Goal: Task Accomplishment & Management: Use online tool/utility

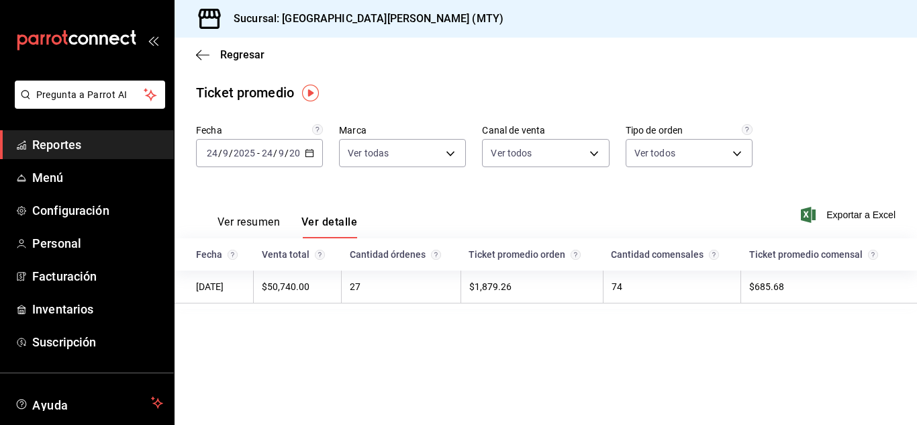
click at [484, 41] on div "Regresar" at bounding box center [546, 55] width 743 height 34
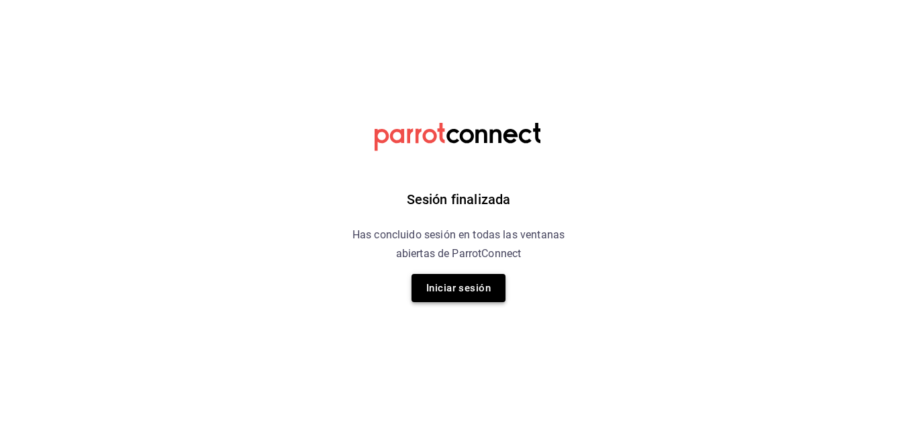
click at [467, 295] on button "Iniciar sesión" at bounding box center [459, 288] width 94 height 28
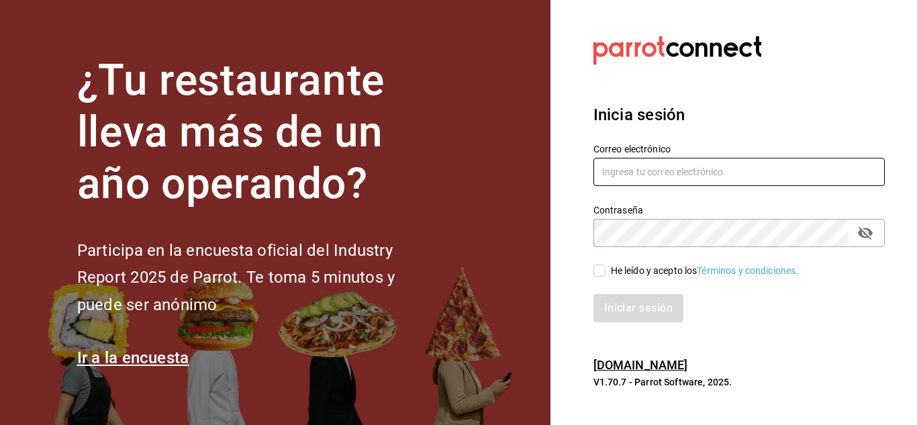
type input "[PERSON_NAME][EMAIL_ADDRESS][DOMAIN_NAME]"
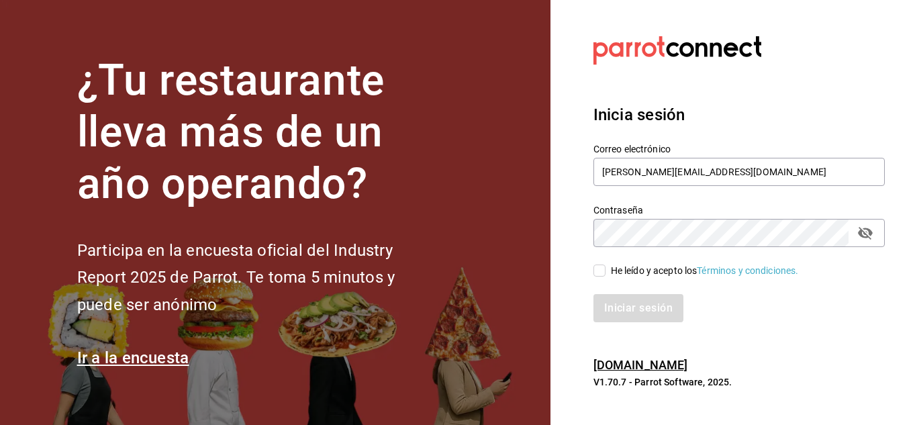
click at [599, 273] on input "He leído y acepto los Términos y condiciones." at bounding box center [600, 271] width 12 height 12
checkbox input "true"
click at [641, 316] on button "Iniciar sesión" at bounding box center [639, 308] width 91 height 28
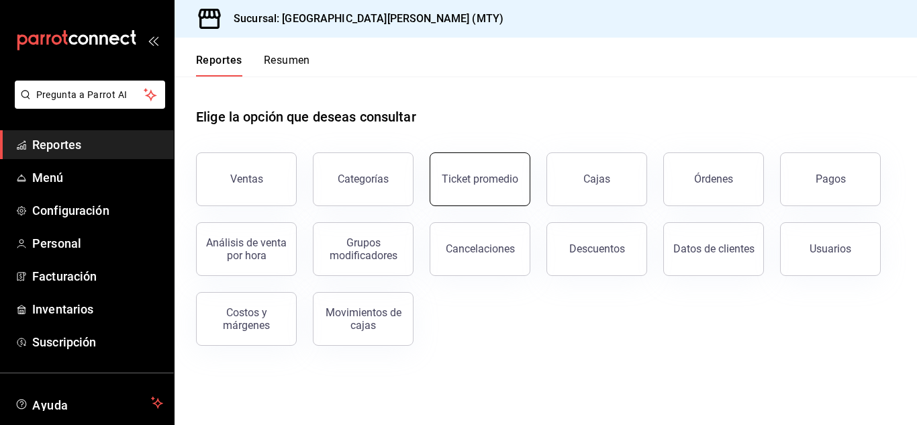
click at [504, 193] on button "Ticket promedio" at bounding box center [480, 179] width 101 height 54
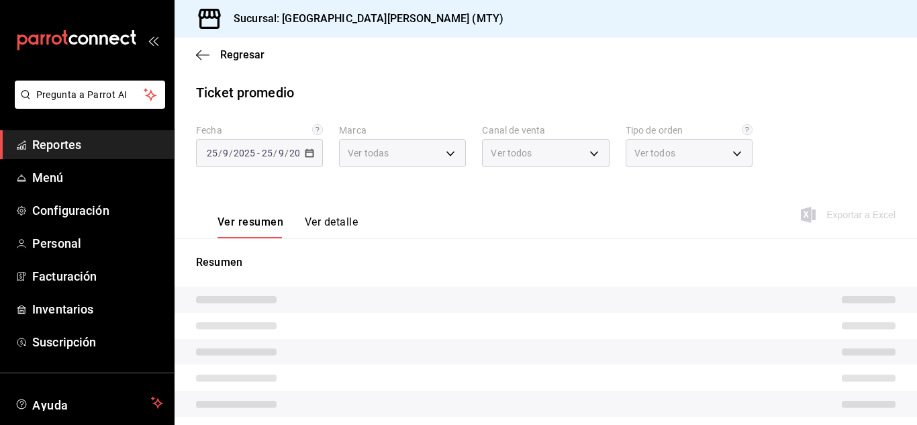
type input "993182a7-2c84-4ec8-9ef4-4438dae30c02"
type input "PARROT,UBER_EATS,RAPPI,DIDI_FOOD,ONLINE"
type input "96359a79-f33f-45b3-934b-2867b65d345c,c6fcd88e-9977-4e7e-951e-e2b9f3ed99d5,482ce…"
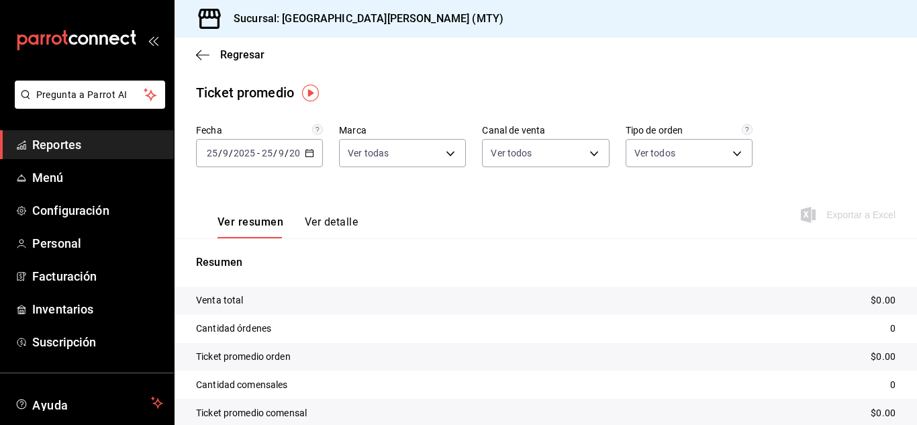
click at [302, 155] on div "2025-09-25 25 / 9 / 2025 - 2025-09-25 25 / 9 / 2025" at bounding box center [259, 153] width 127 height 28
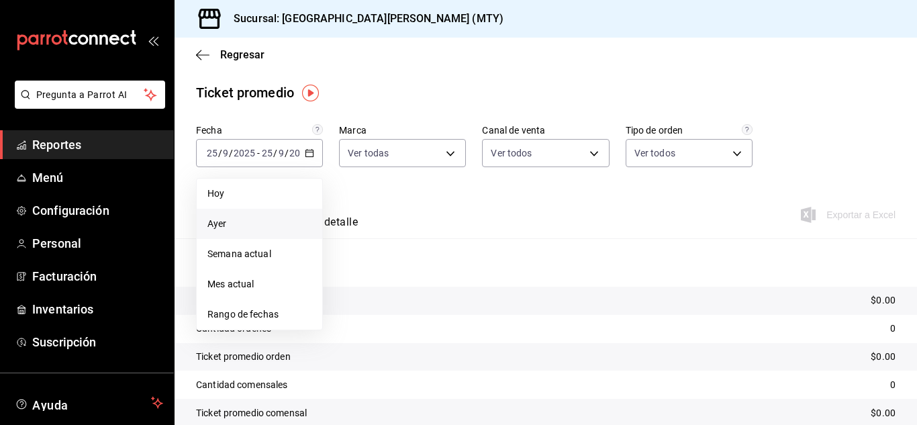
click at [254, 217] on span "Ayer" at bounding box center [260, 224] width 104 height 14
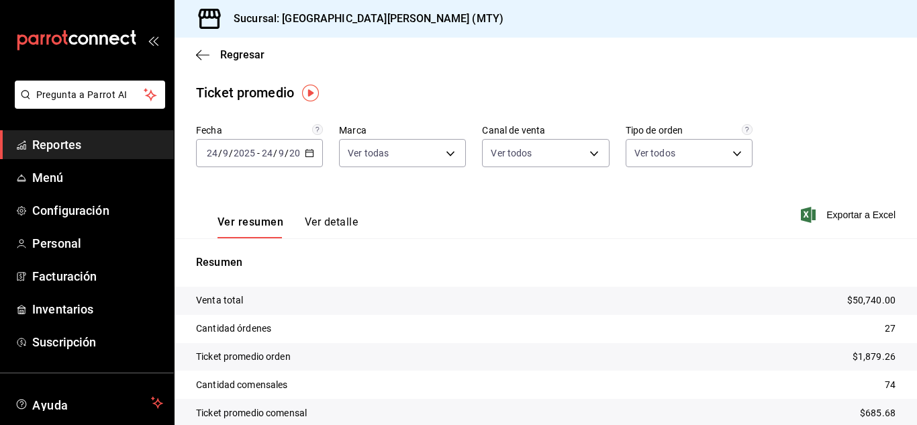
click at [322, 220] on button "Ver detalle" at bounding box center [331, 227] width 53 height 23
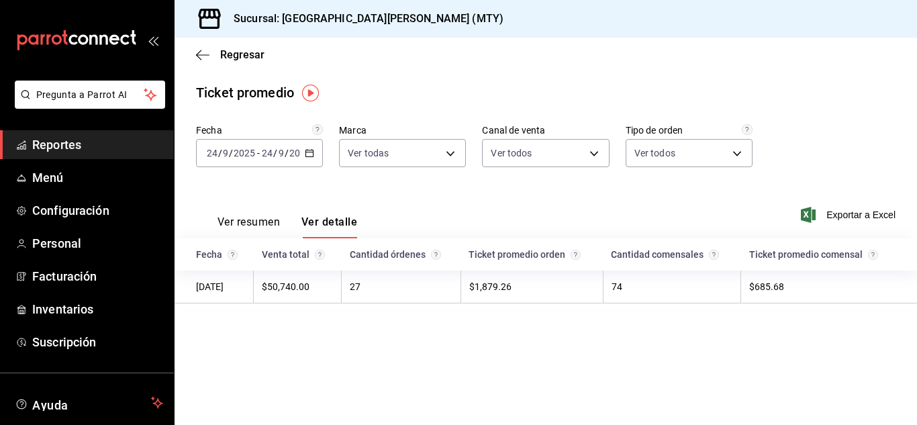
click at [310, 150] on icon "button" at bounding box center [309, 152] width 9 height 9
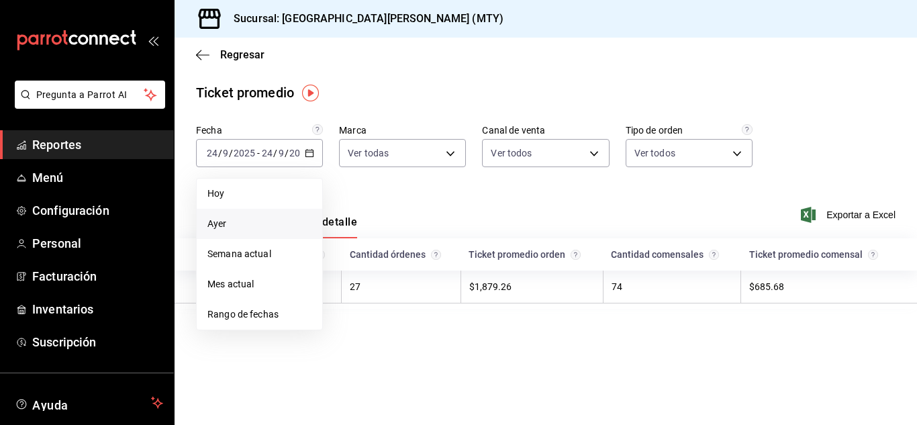
click at [234, 219] on span "Ayer" at bounding box center [260, 224] width 104 height 14
